Goal: Transaction & Acquisition: Purchase product/service

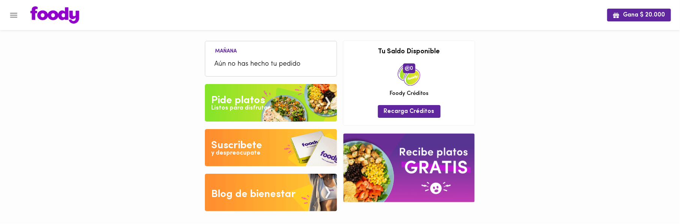
click at [234, 107] on div "Listos para disfrutar" at bounding box center [241, 108] width 59 height 9
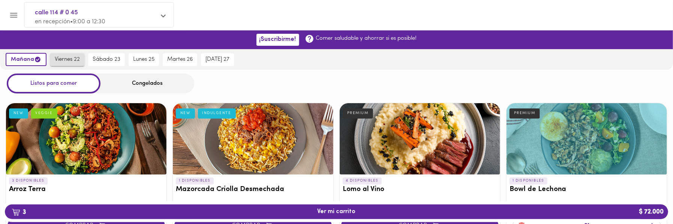
click at [71, 60] on span "viernes 22" at bounding box center [67, 59] width 25 height 7
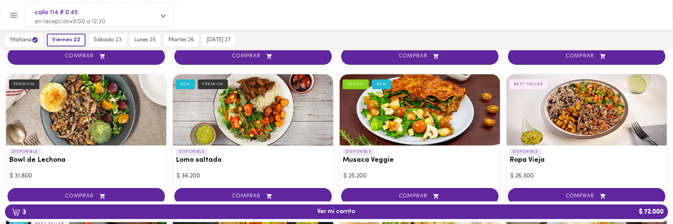
scroll to position [208, 0]
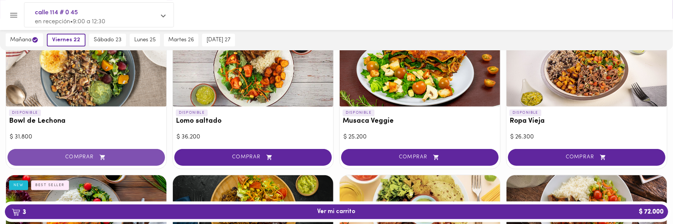
click at [90, 152] on button "COMPRAR" at bounding box center [87, 157] width 158 height 17
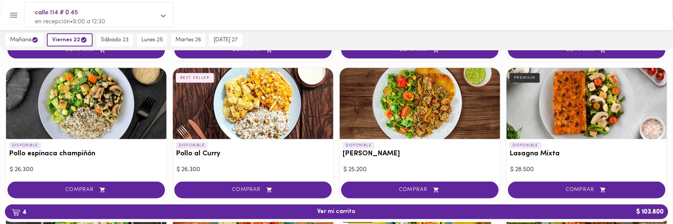
scroll to position [458, 0]
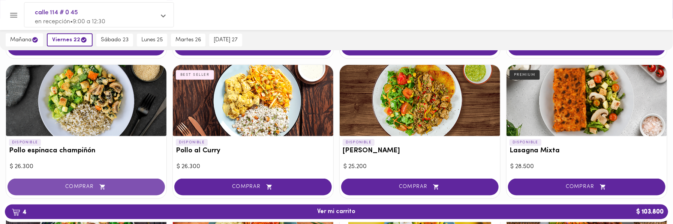
click at [90, 186] on span "COMPRAR" at bounding box center [86, 187] width 139 height 6
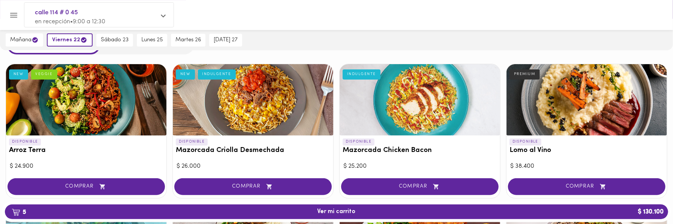
scroll to position [0, 0]
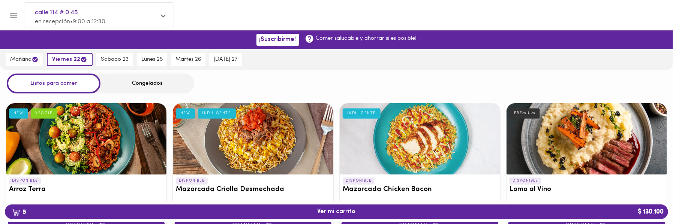
click at [141, 84] on div "Congelados" at bounding box center [148, 84] width 94 height 20
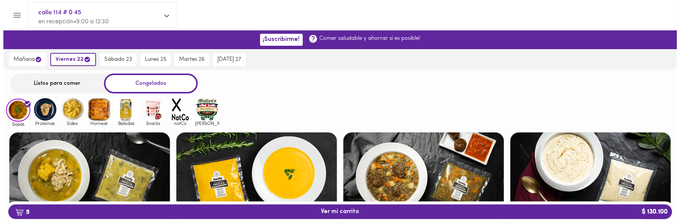
scroll to position [125, 0]
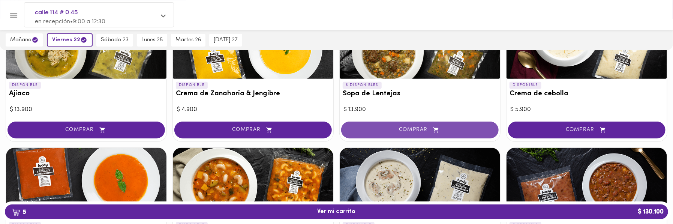
click at [404, 128] on span "COMPRAR" at bounding box center [420, 130] width 139 height 6
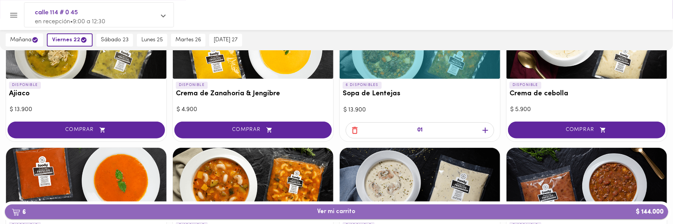
click at [334, 210] on span "6 Ver mi carrito $ 144.000" at bounding box center [337, 211] width 38 height 7
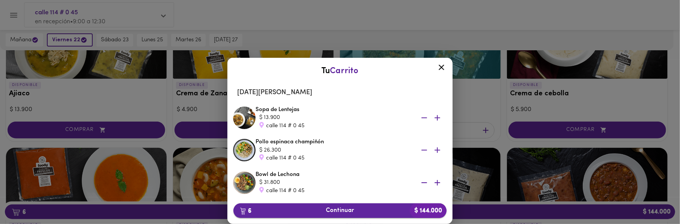
click at [335, 210] on span "6 Continuar $ 144.000" at bounding box center [339, 210] width 201 height 7
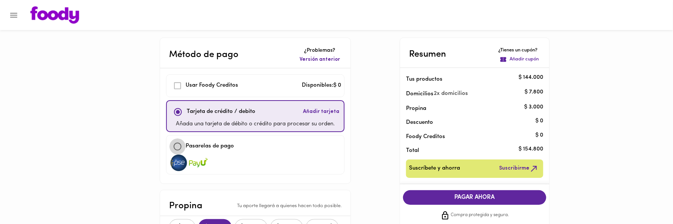
click at [179, 145] on input "checkbox" at bounding box center [178, 146] width 16 height 16
checkbox input "true"
checkbox input "false"
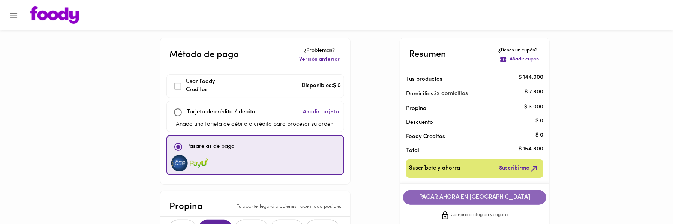
click at [483, 194] on span "PAGAR AHORA EN [GEOGRAPHIC_DATA]" at bounding box center [475, 197] width 128 height 7
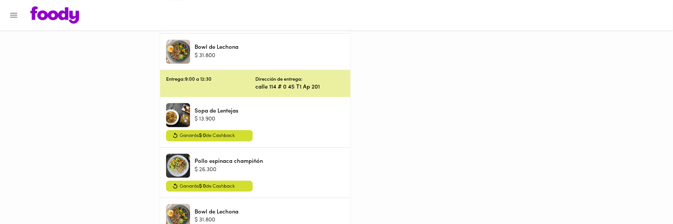
scroll to position [389, 0]
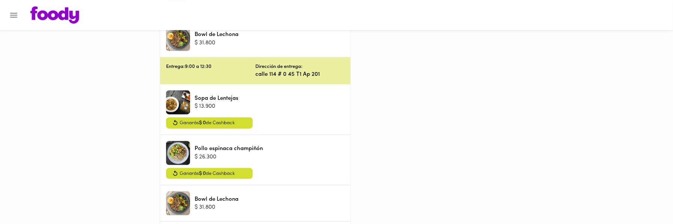
click at [185, 104] on div at bounding box center [178, 102] width 24 height 24
click at [281, 101] on div "Sopa de Lentejas $ 13.900" at bounding box center [255, 102] width 179 height 24
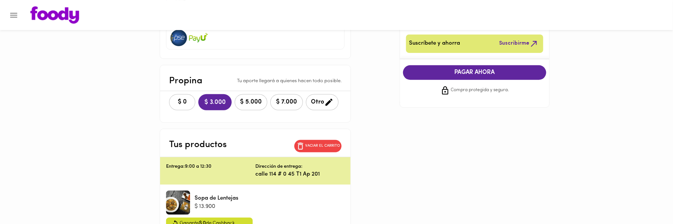
scroll to position [98, 0]
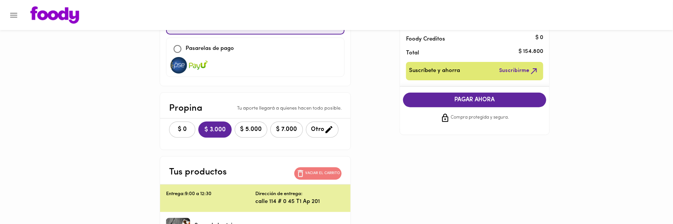
click at [318, 171] on p "Vaciar el carrito" at bounding box center [322, 173] width 35 height 5
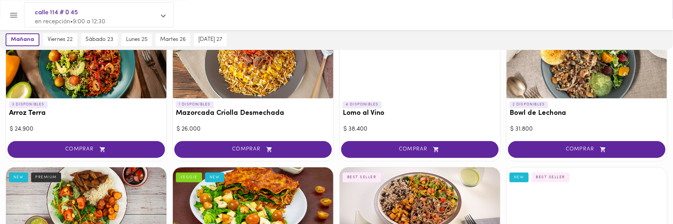
scroll to position [83, 0]
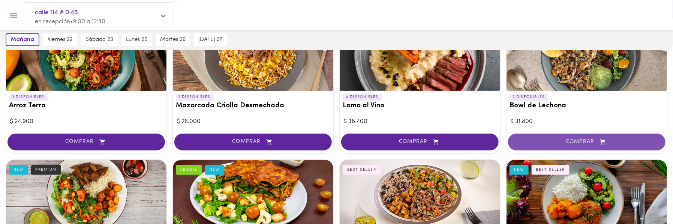
click at [543, 140] on span "COMPRAR" at bounding box center [587, 142] width 139 height 6
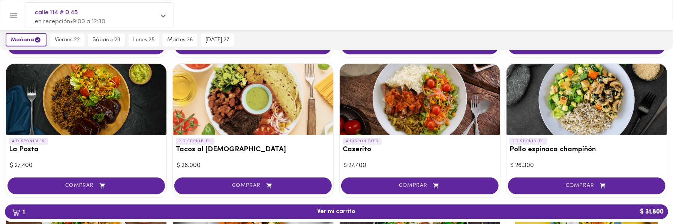
scroll to position [333, 0]
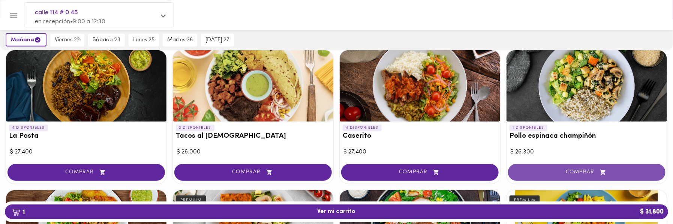
click at [573, 170] on span "COMPRAR" at bounding box center [587, 172] width 139 height 6
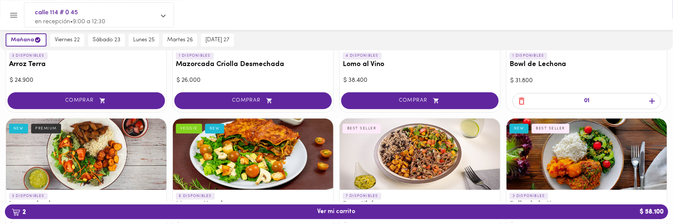
scroll to position [0, 0]
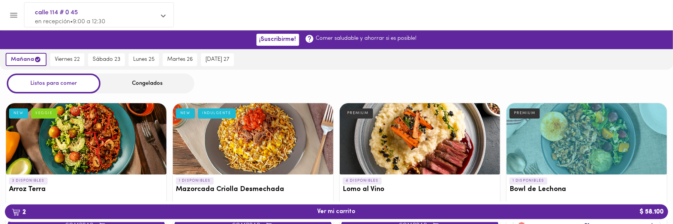
click at [154, 84] on div "Congelados" at bounding box center [148, 84] width 94 height 20
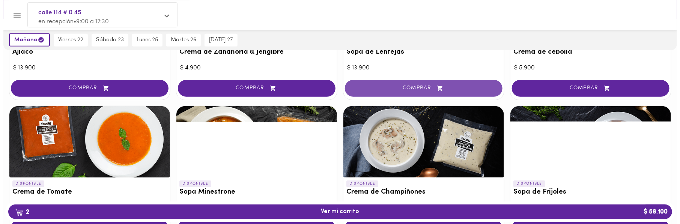
scroll to position [125, 0]
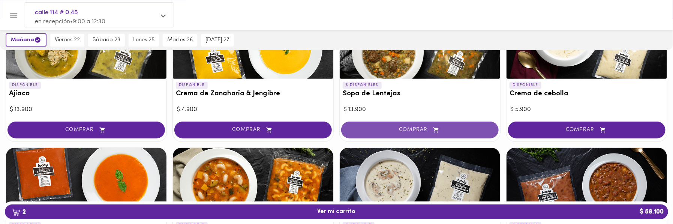
click at [411, 127] on span "COMPRAR" at bounding box center [420, 130] width 139 height 6
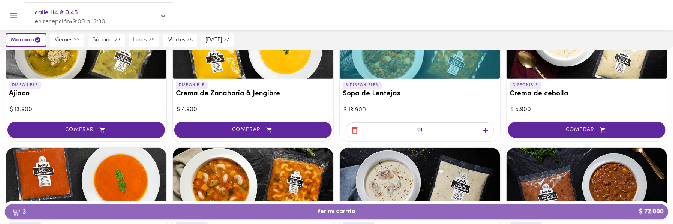
click at [345, 213] on span "3 Ver mi carrito $ 72.000" at bounding box center [337, 211] width 38 height 7
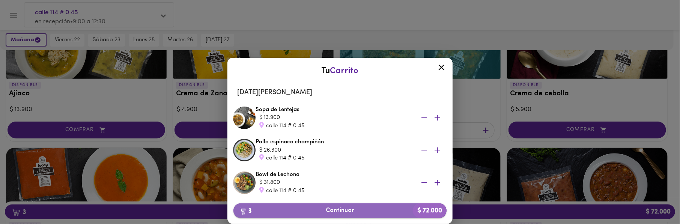
click at [345, 210] on span "3 Continuar $ 72.000" at bounding box center [339, 210] width 201 height 7
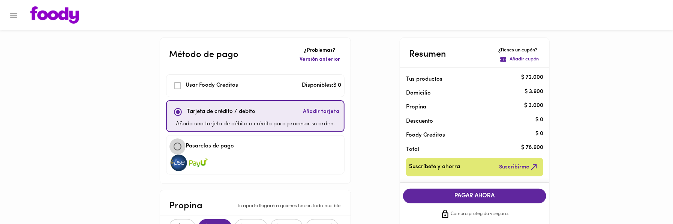
click at [178, 146] on input "checkbox" at bounding box center [178, 146] width 16 height 16
checkbox input "true"
checkbox input "false"
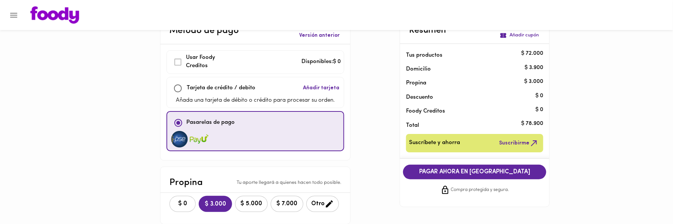
scroll to position [83, 0]
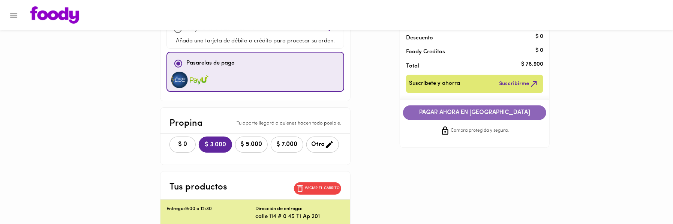
click at [444, 111] on span "PAGAR AHORA EN [GEOGRAPHIC_DATA]" at bounding box center [475, 112] width 128 height 7
